Goal: Navigation & Orientation: Find specific page/section

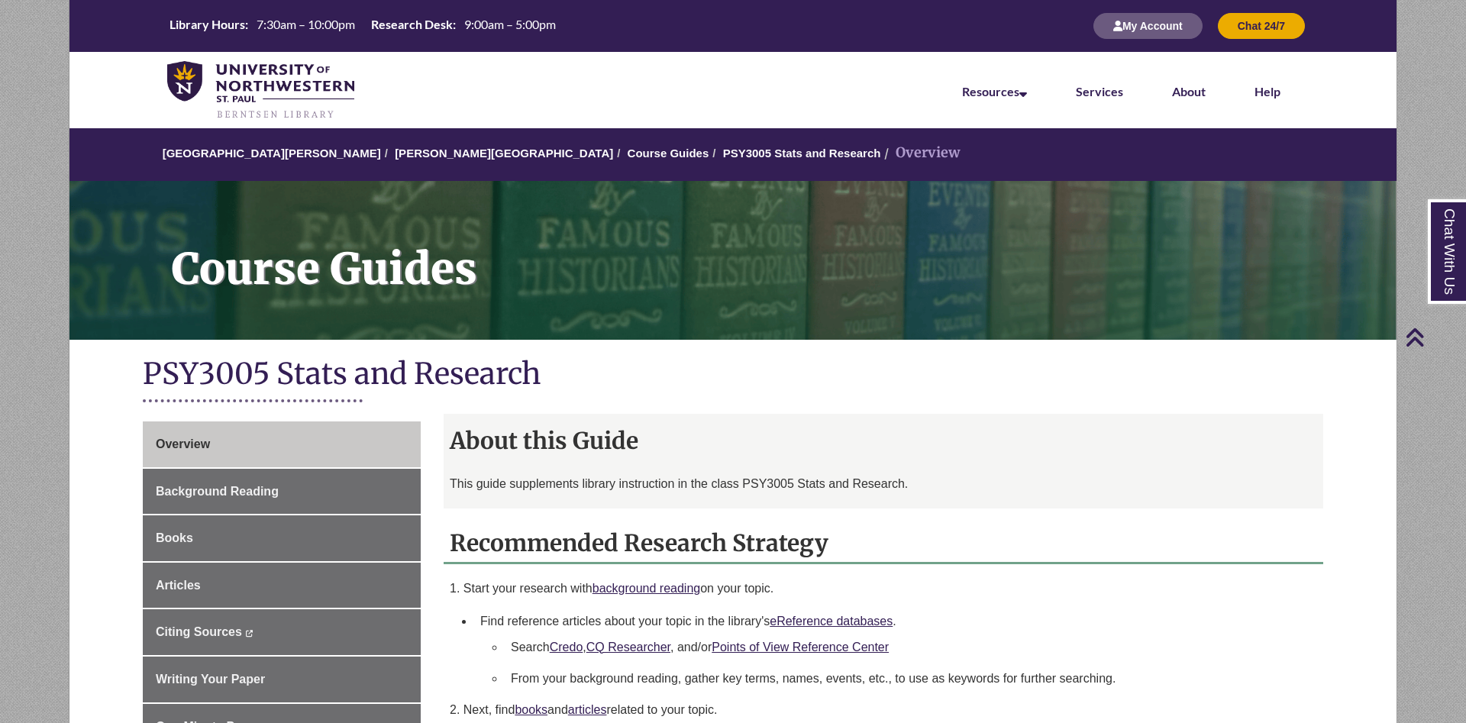
scroll to position [234, 0]
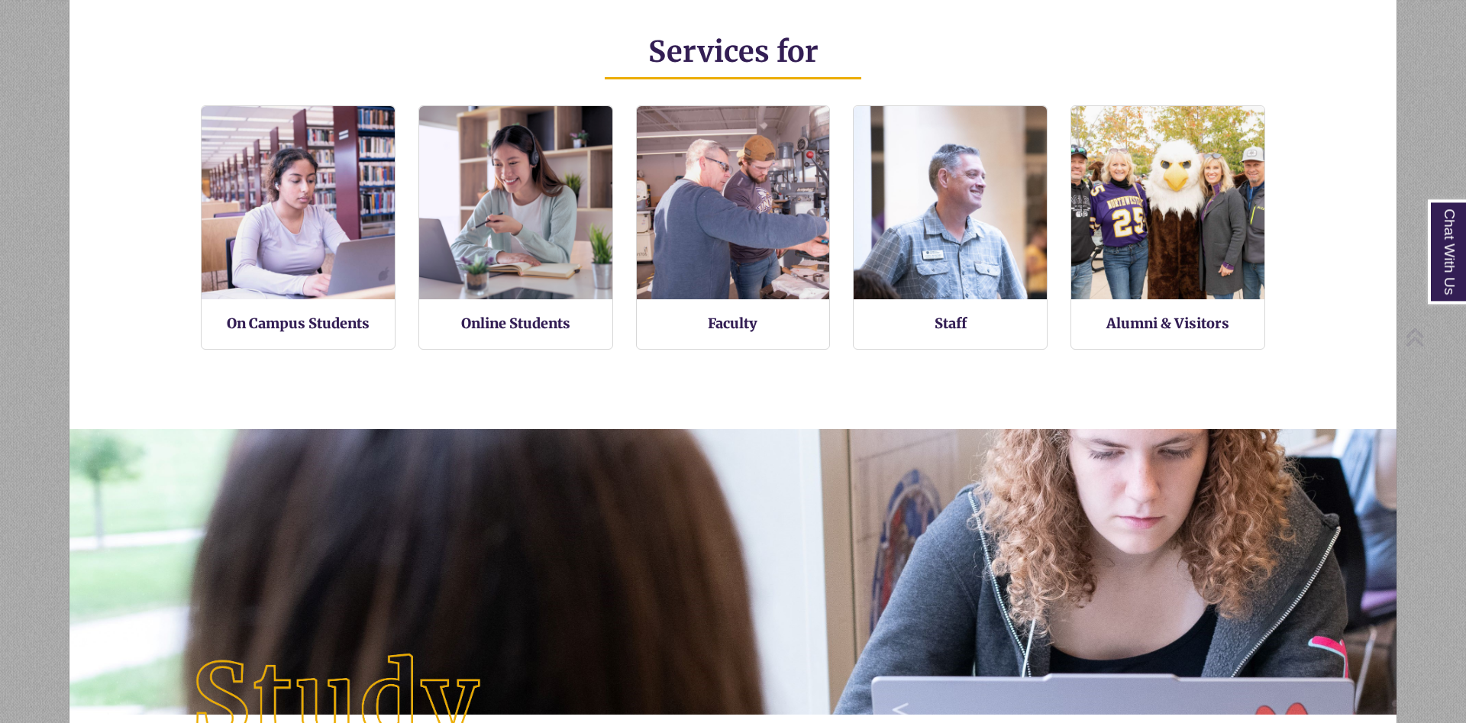
scroll to position [353, 1197]
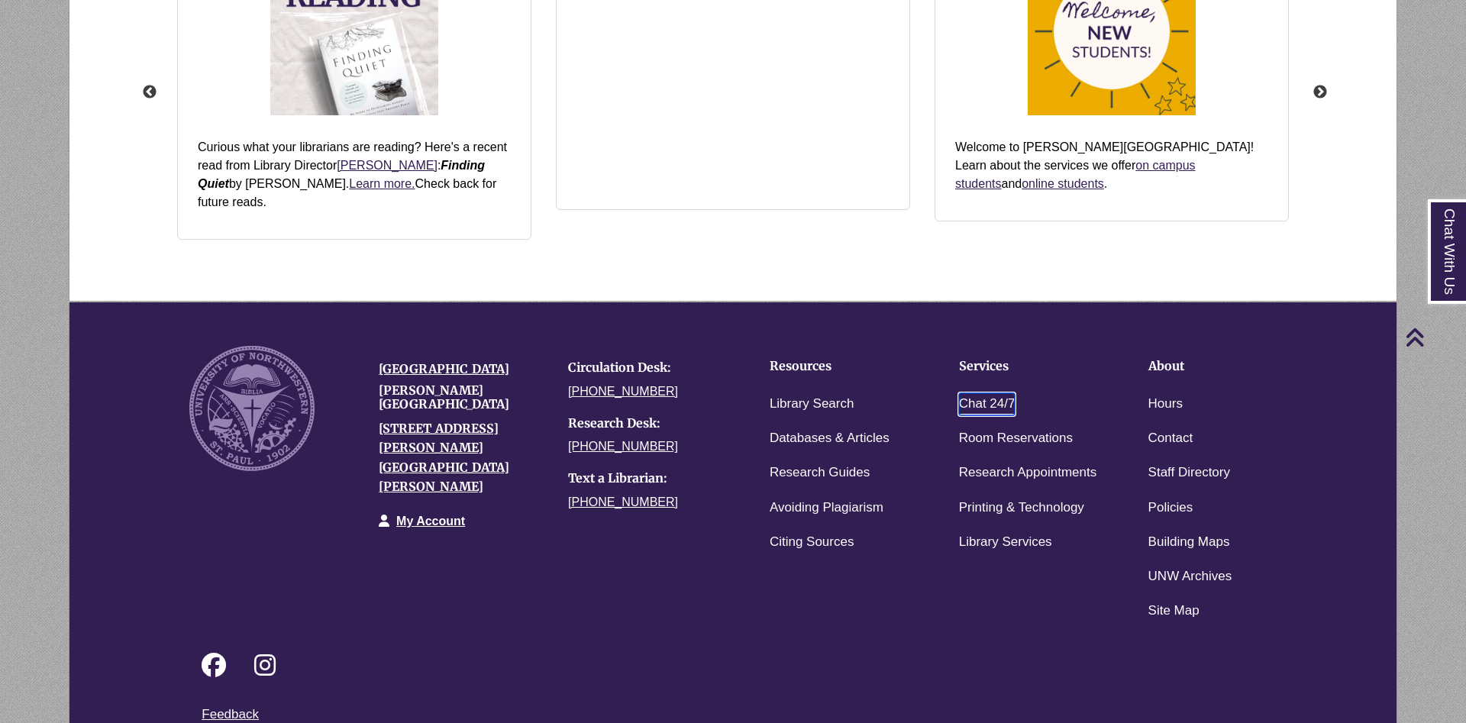
click at [992, 393] on link "Chat 24/7" at bounding box center [987, 404] width 57 height 22
